Goal: Task Accomplishment & Management: Manage account settings

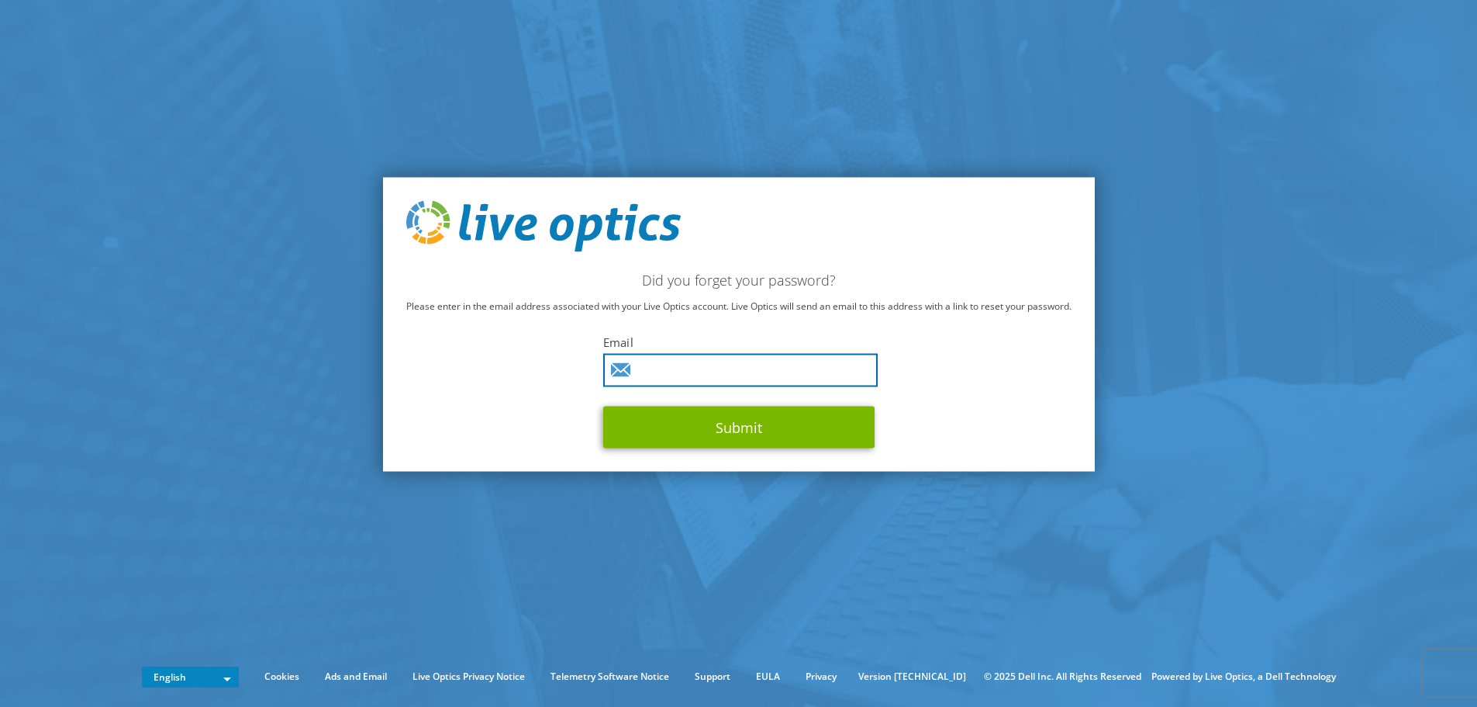
click at [700, 367] on input "text" at bounding box center [740, 369] width 275 height 33
type input "agary@police.nantucket-ma.gov"
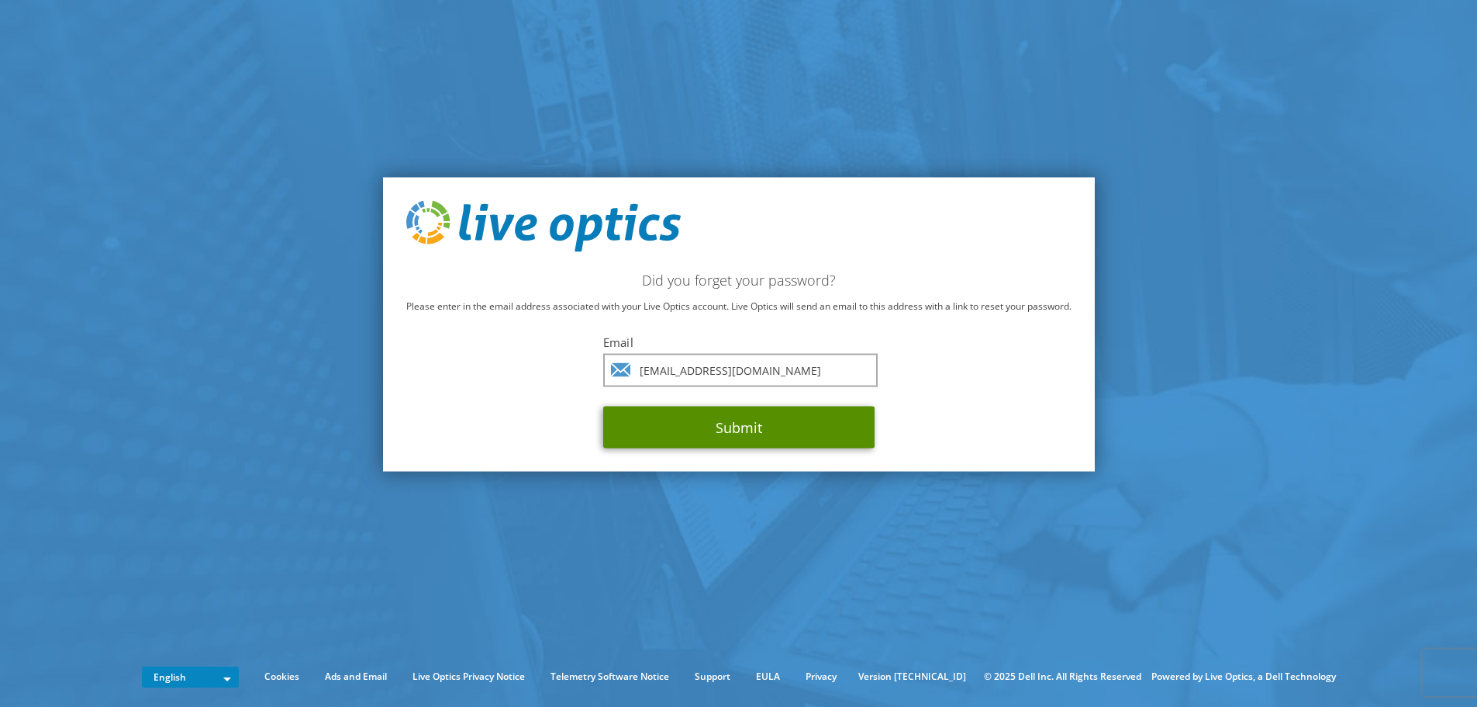
click at [716, 420] on button "Submit" at bounding box center [738, 427] width 271 height 42
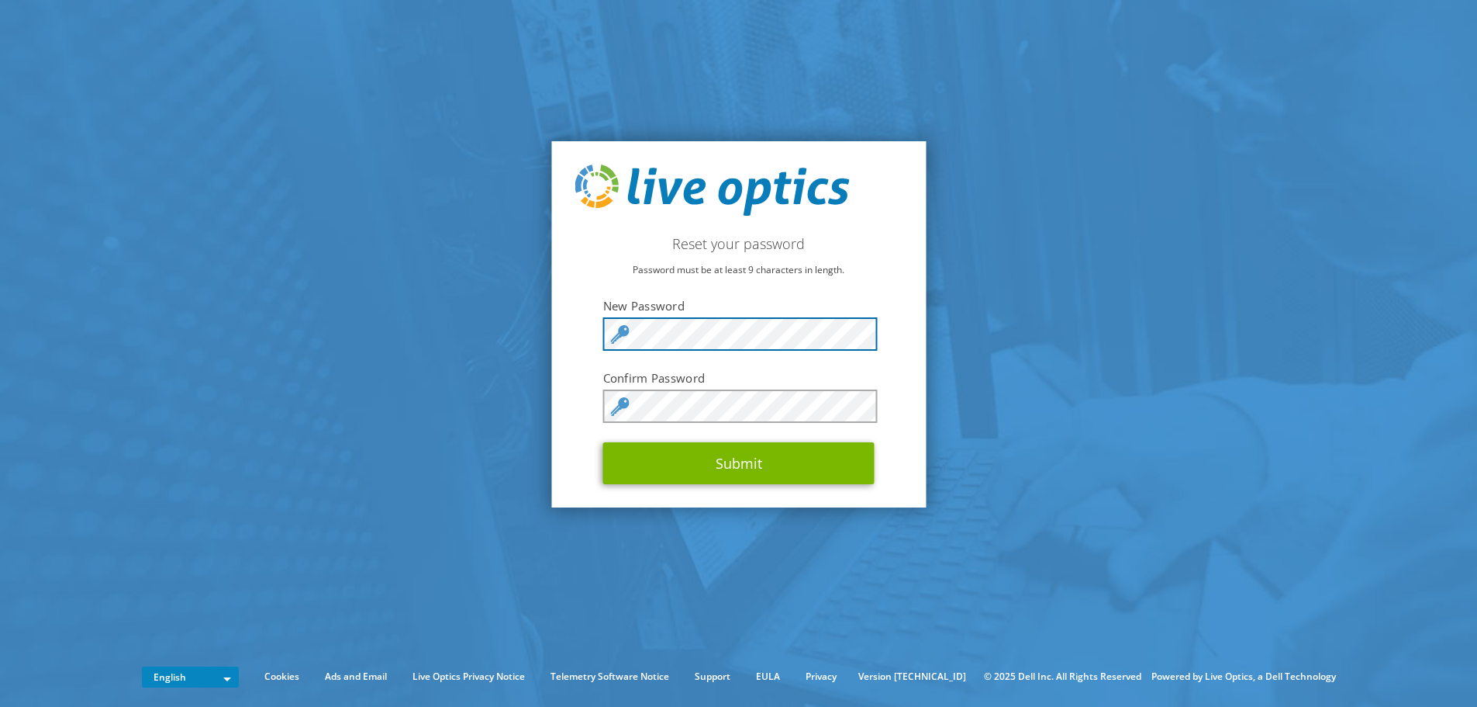
click at [619, 339] on div at bounding box center [738, 333] width 271 height 33
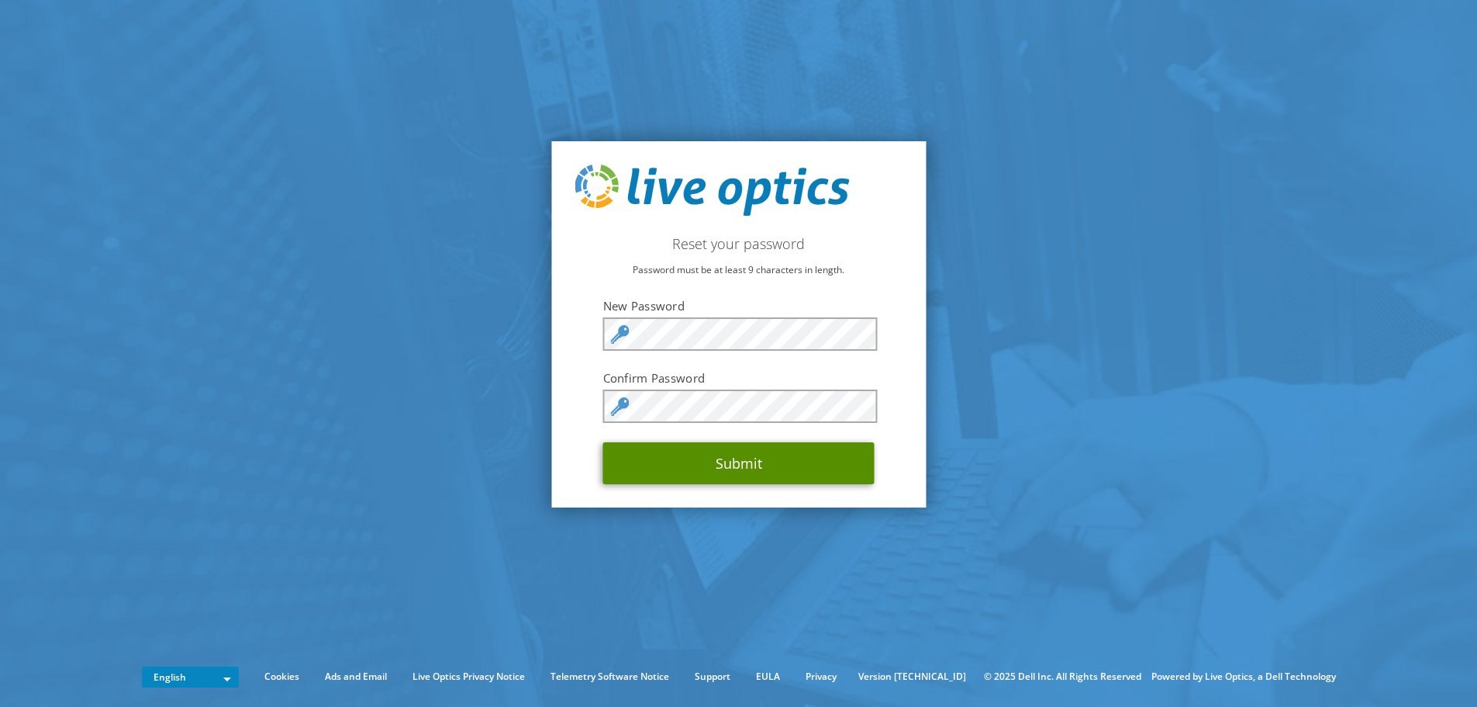
click at [741, 446] on button "Submit" at bounding box center [738, 463] width 271 height 42
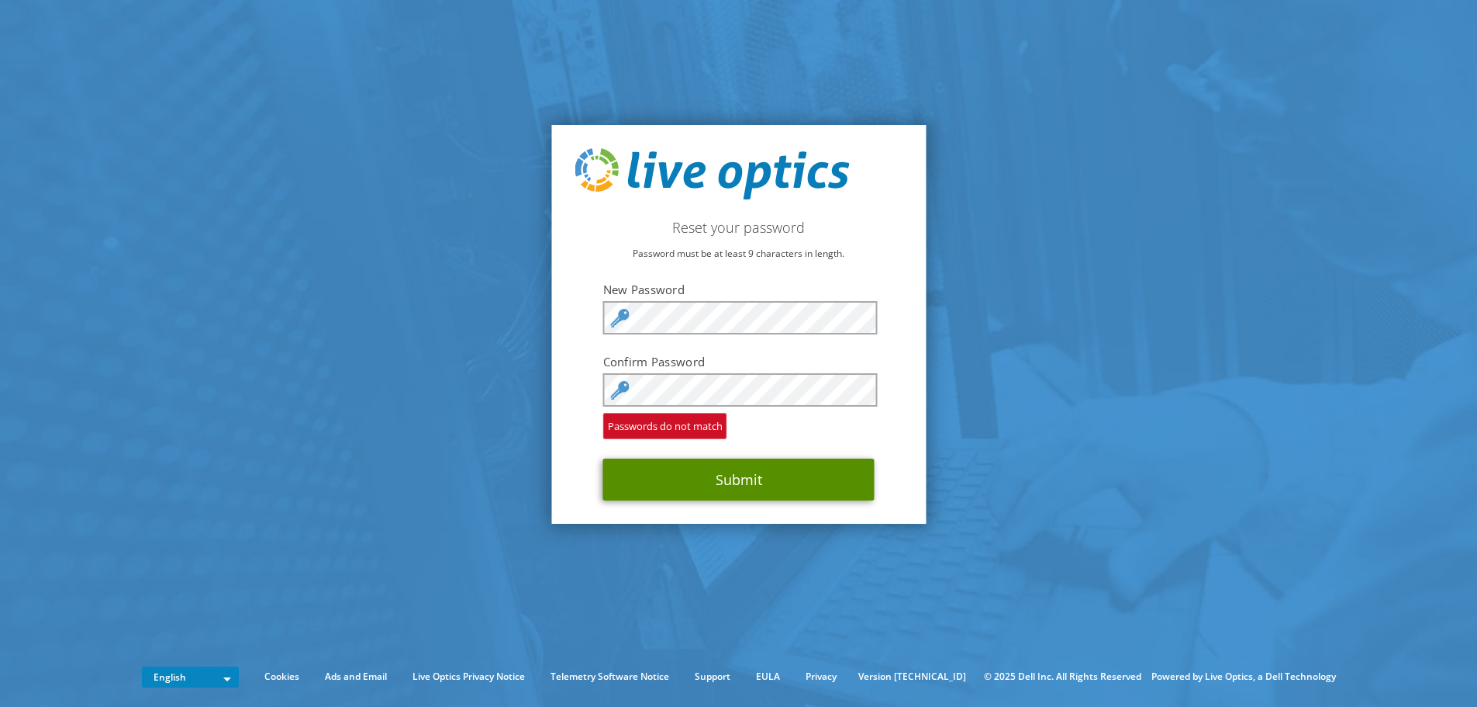
click at [658, 482] on button "Submit" at bounding box center [738, 479] width 271 height 42
